Goal: Task Accomplishment & Management: Manage account settings

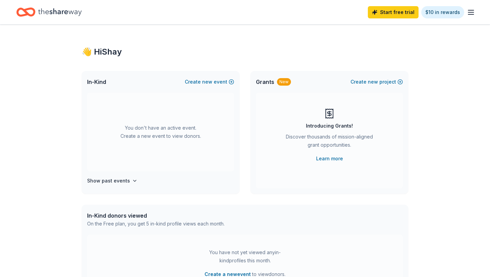
click at [472, 14] on icon "button" at bounding box center [471, 12] width 8 height 8
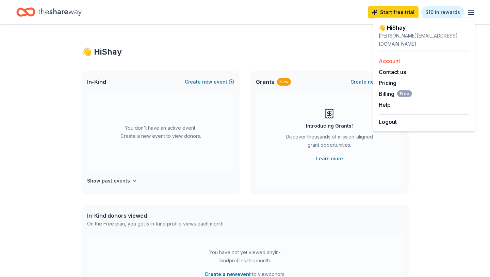
click at [385, 58] on link "Account" at bounding box center [389, 61] width 21 height 7
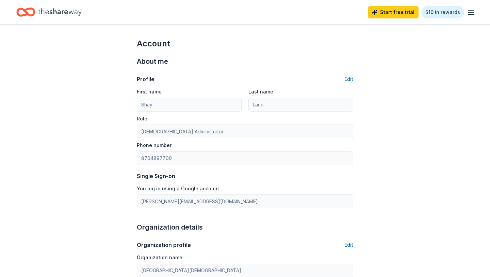
click at [471, 11] on icon "button" at bounding box center [471, 12] width 8 height 8
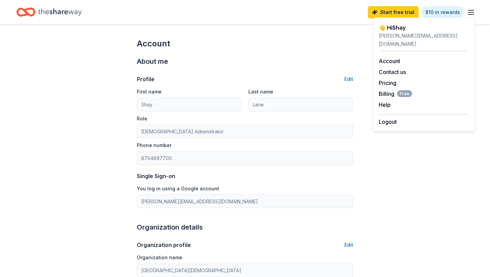
click at [43, 13] on icon "Home" at bounding box center [60, 12] width 44 height 14
